Goal: Information Seeking & Learning: Learn about a topic

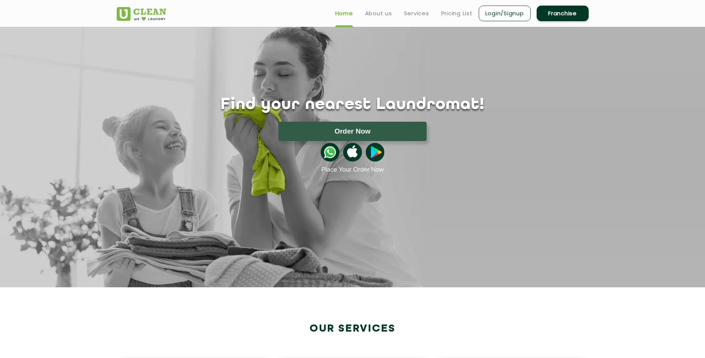
click at [382, 105] on h1 "Find your nearest Laundromat!" at bounding box center [352, 105] width 483 height 19
click at [514, 14] on link "Login/Signup" at bounding box center [505, 14] width 52 height 16
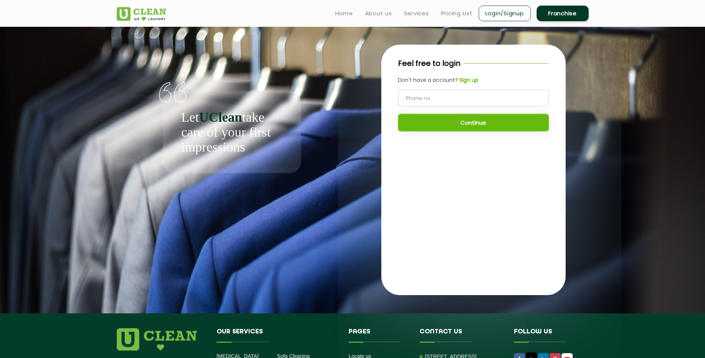
click at [440, 103] on input "tel" at bounding box center [473, 98] width 151 height 17
type input "9041003130"
click at [483, 126] on button "Continue" at bounding box center [473, 122] width 151 height 17
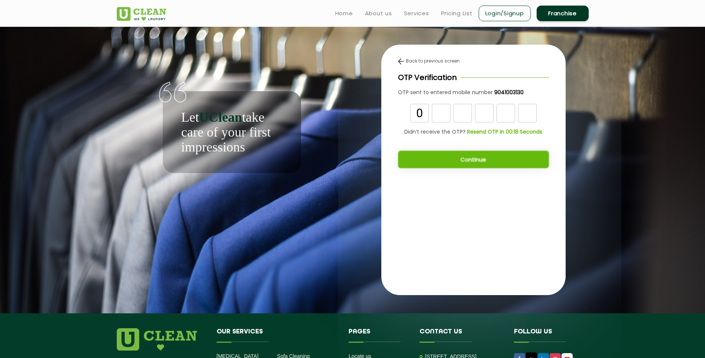
type input "0"
type input "7"
type input "5"
type input "3"
type input "5"
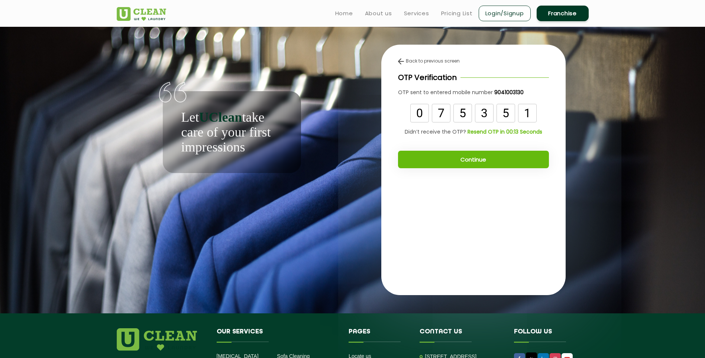
type input "1"
click at [496, 165] on button "Continue" at bounding box center [473, 159] width 151 height 17
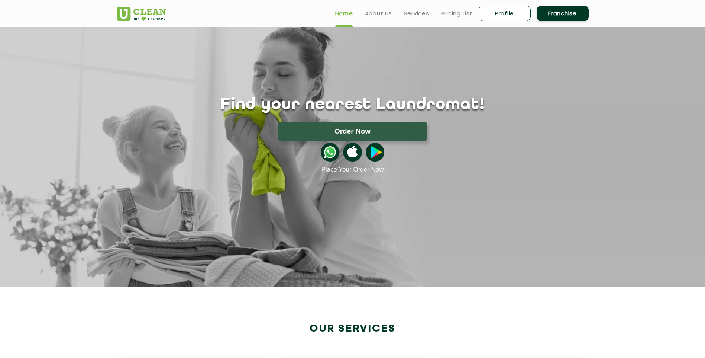
click at [309, 106] on h1 "Find your nearest Laundromat!" at bounding box center [352, 105] width 483 height 19
click at [490, 93] on div "Find your nearest Laundromat! Please select the location Order Now Place Your O…" at bounding box center [352, 100] width 483 height 147
click at [411, 14] on link "Services" at bounding box center [416, 13] width 25 height 9
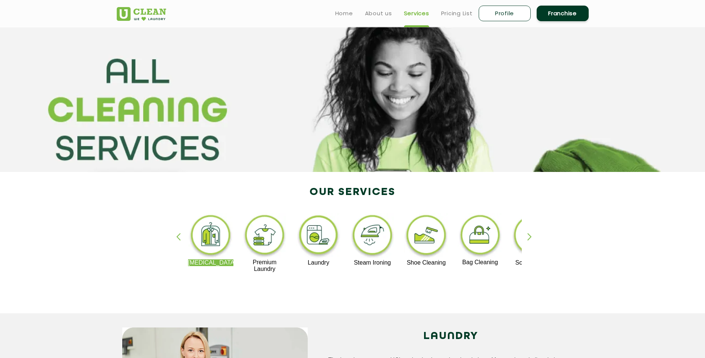
click at [226, 222] on img at bounding box center [211, 236] width 46 height 46
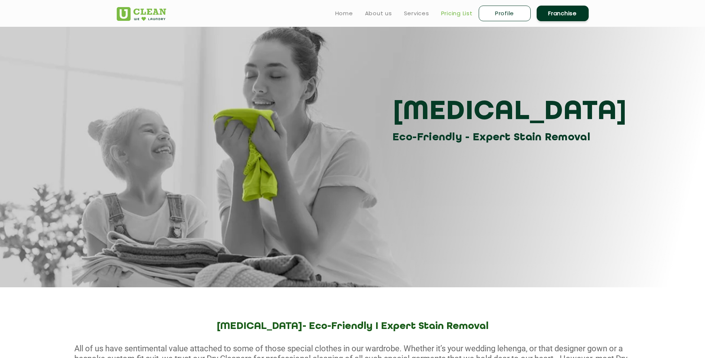
click at [458, 13] on link "Pricing List" at bounding box center [457, 13] width 32 height 9
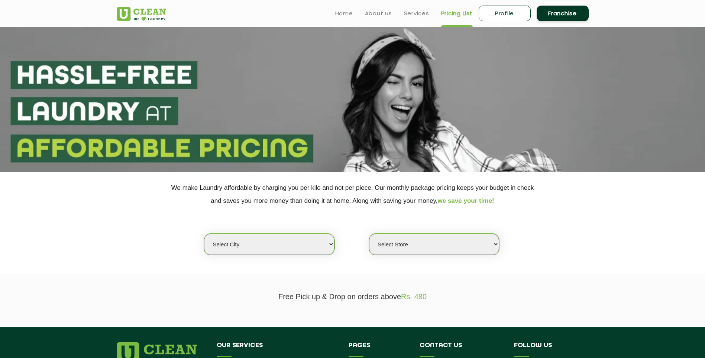
click at [301, 243] on select "Select city Aalo Agartala Agra Ahmedabad Akola Aligarh Alwar - UClean Select Am…" at bounding box center [269, 244] width 130 height 21
select select "2"
click at [204, 234] on select "Select city Aalo Agartala Agra Ahmedabad Akola Aligarh Alwar - UClean Select Am…" at bounding box center [269, 244] width 130 height 21
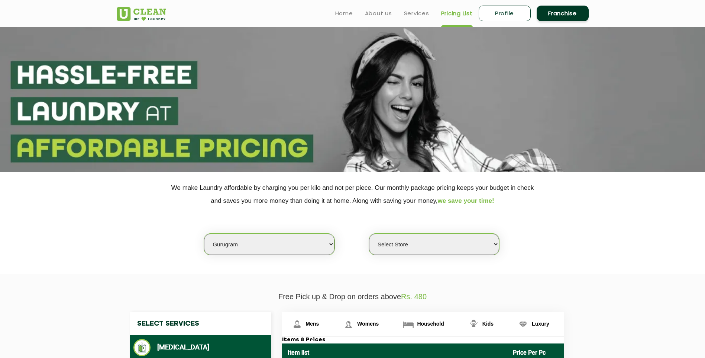
click at [425, 240] on select "Select Store UClean Sector 47 UClean Gurgaon Sector 66 UClean Sun City Gurgaon …" at bounding box center [434, 244] width 130 height 21
select select "202"
click at [369, 234] on select "Select Store UClean Sector 47 UClean Gurgaon Sector 66 UClean Sun City Gurgaon …" at bounding box center [434, 244] width 130 height 21
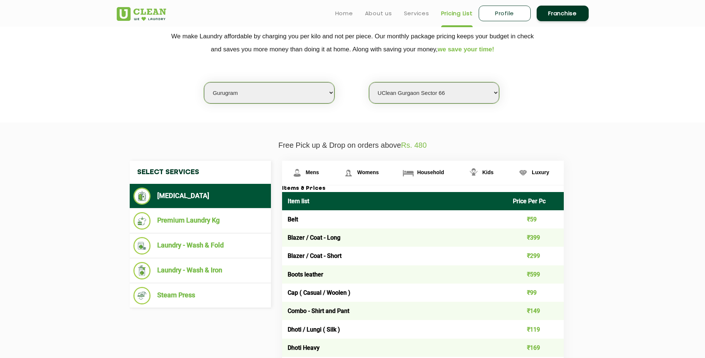
scroll to position [149, 0]
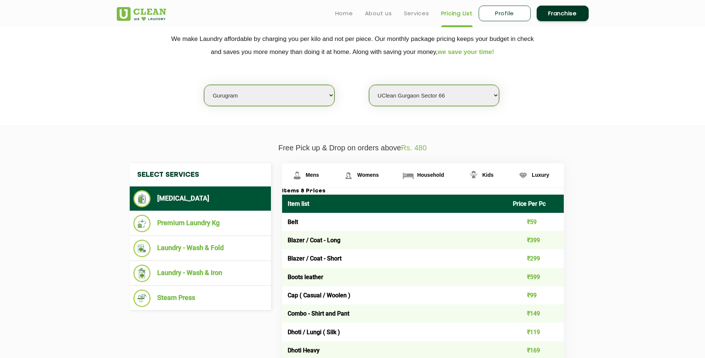
click at [196, 199] on li "[MEDICAL_DATA]" at bounding box center [201, 198] width 134 height 17
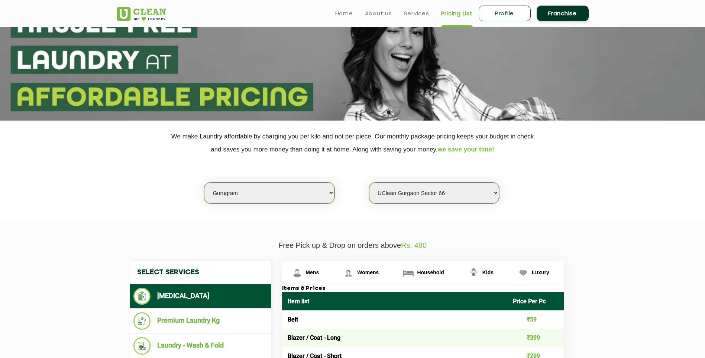
scroll to position [0, 0]
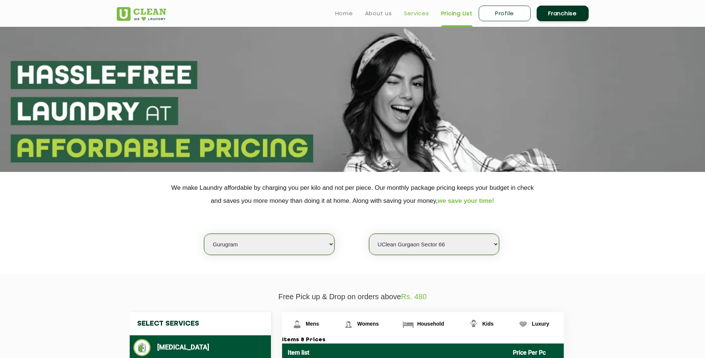
click at [414, 13] on link "Services" at bounding box center [416, 13] width 25 height 9
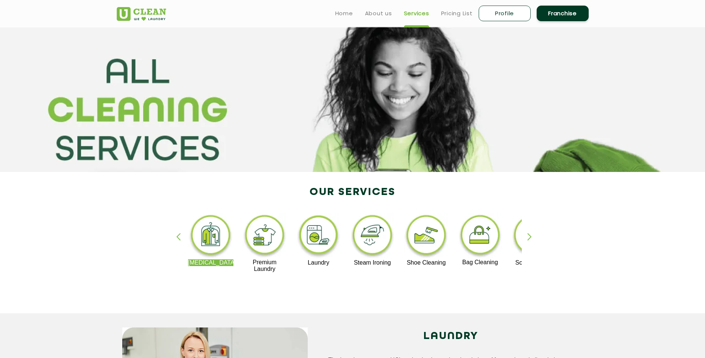
click at [208, 229] on img at bounding box center [211, 236] width 46 height 46
